Goal: Navigation & Orientation: Find specific page/section

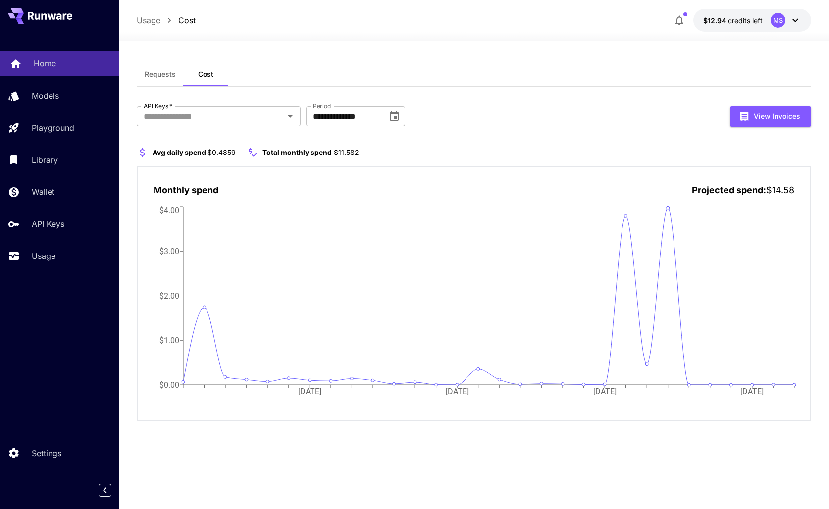
click at [42, 60] on p "Home" at bounding box center [45, 63] width 22 height 12
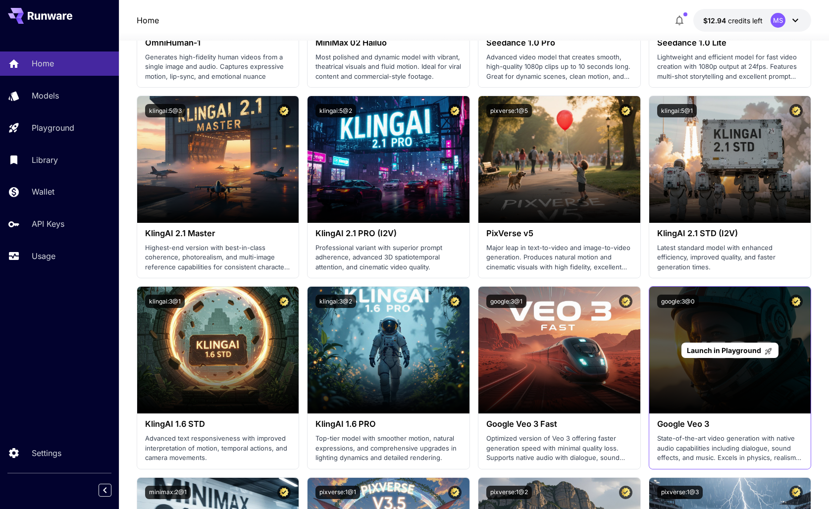
scroll to position [329, 0]
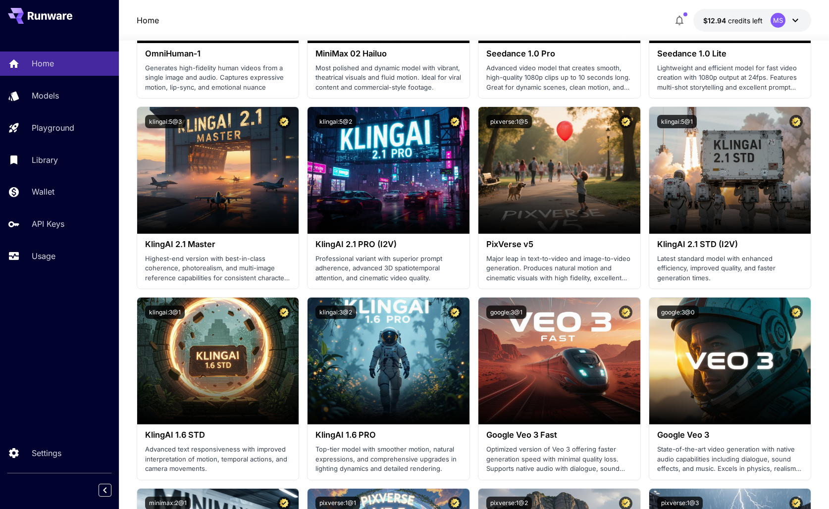
scroll to position [365, 0]
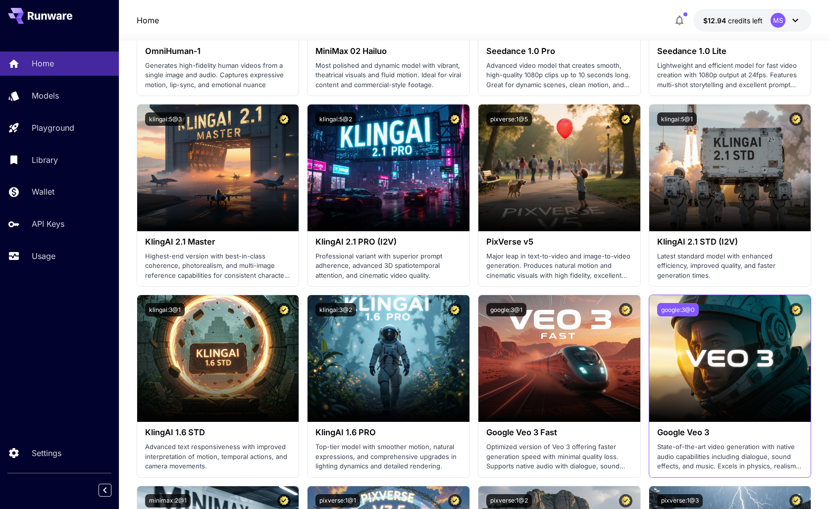
click at [687, 307] on button "google:3@0" at bounding box center [678, 309] width 42 height 13
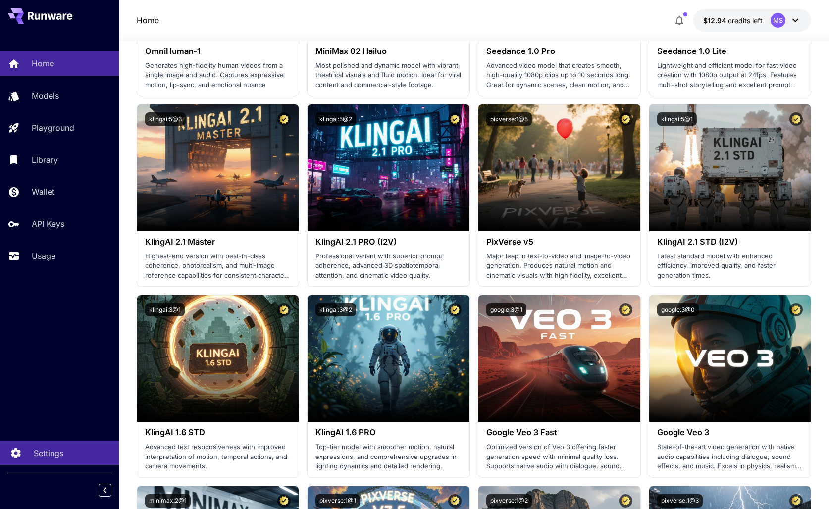
click at [52, 449] on p "Settings" at bounding box center [49, 453] width 30 height 12
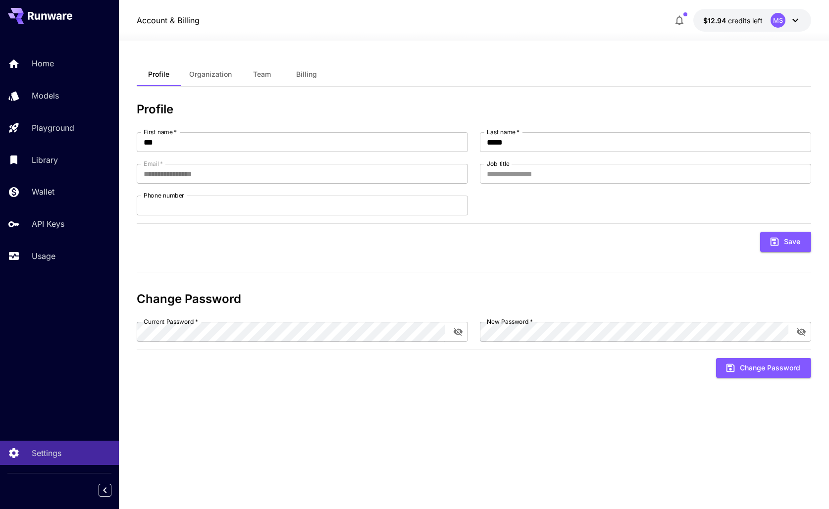
click at [796, 19] on icon at bounding box center [795, 20] width 12 height 12
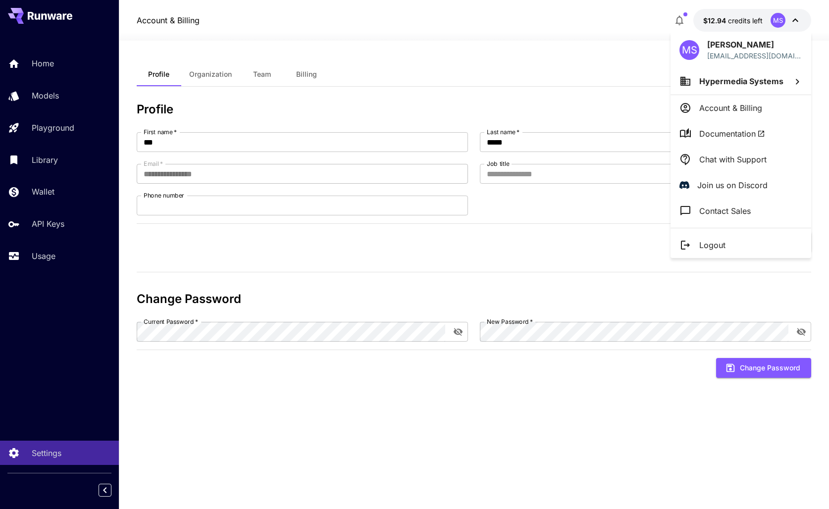
click at [756, 132] on span "Documentation" at bounding box center [732, 134] width 66 height 12
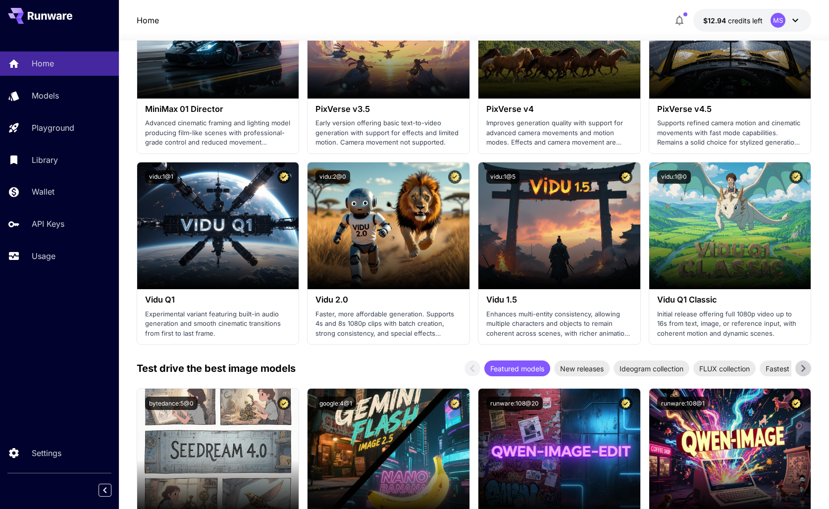
scroll to position [898, 0]
